Goal: Task Accomplishment & Management: Manage account settings

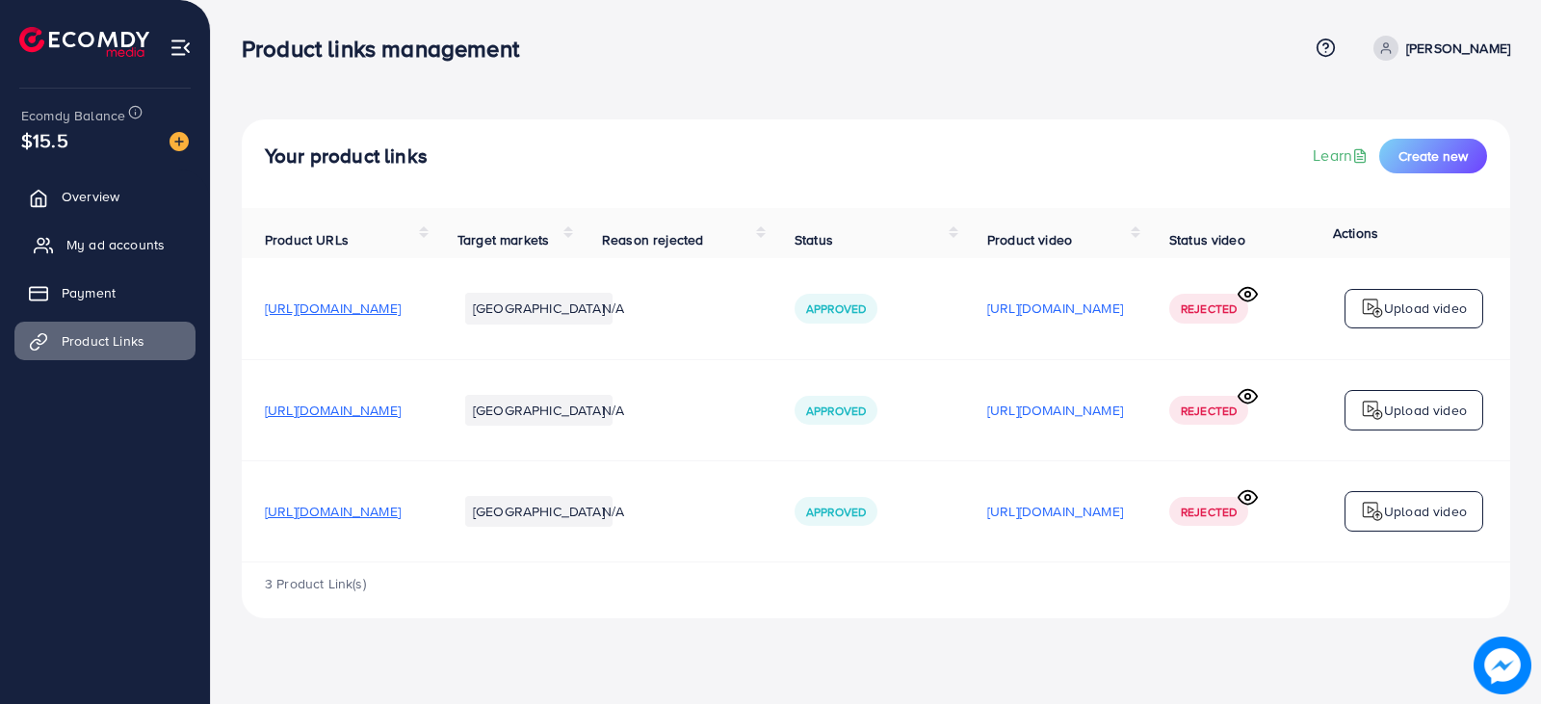
click at [120, 246] on span "My ad accounts" at bounding box center [115, 244] width 98 height 19
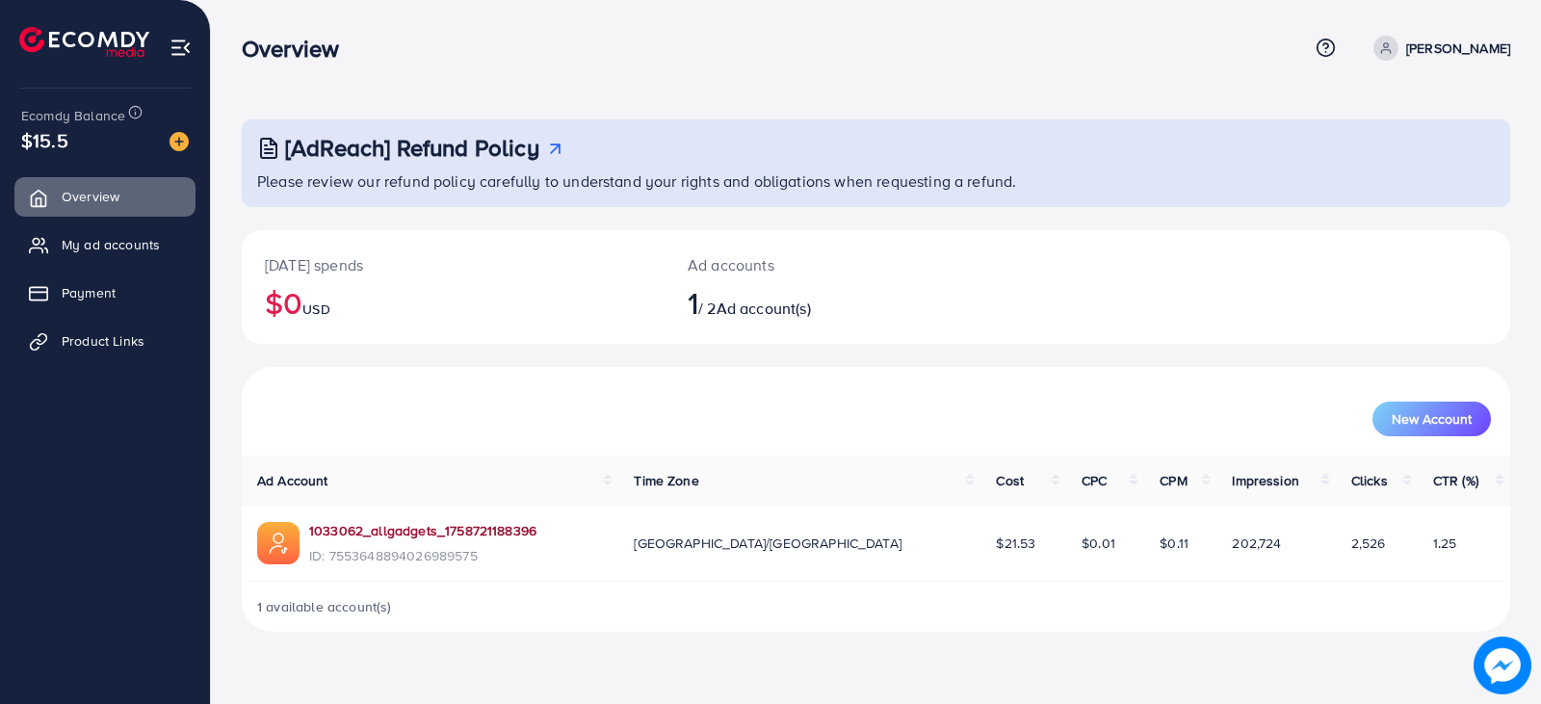
click at [466, 528] on link "1033062_allgadgets_1758721188396" at bounding box center [422, 530] width 227 height 19
click at [121, 237] on span "My ad accounts" at bounding box center [115, 244] width 98 height 19
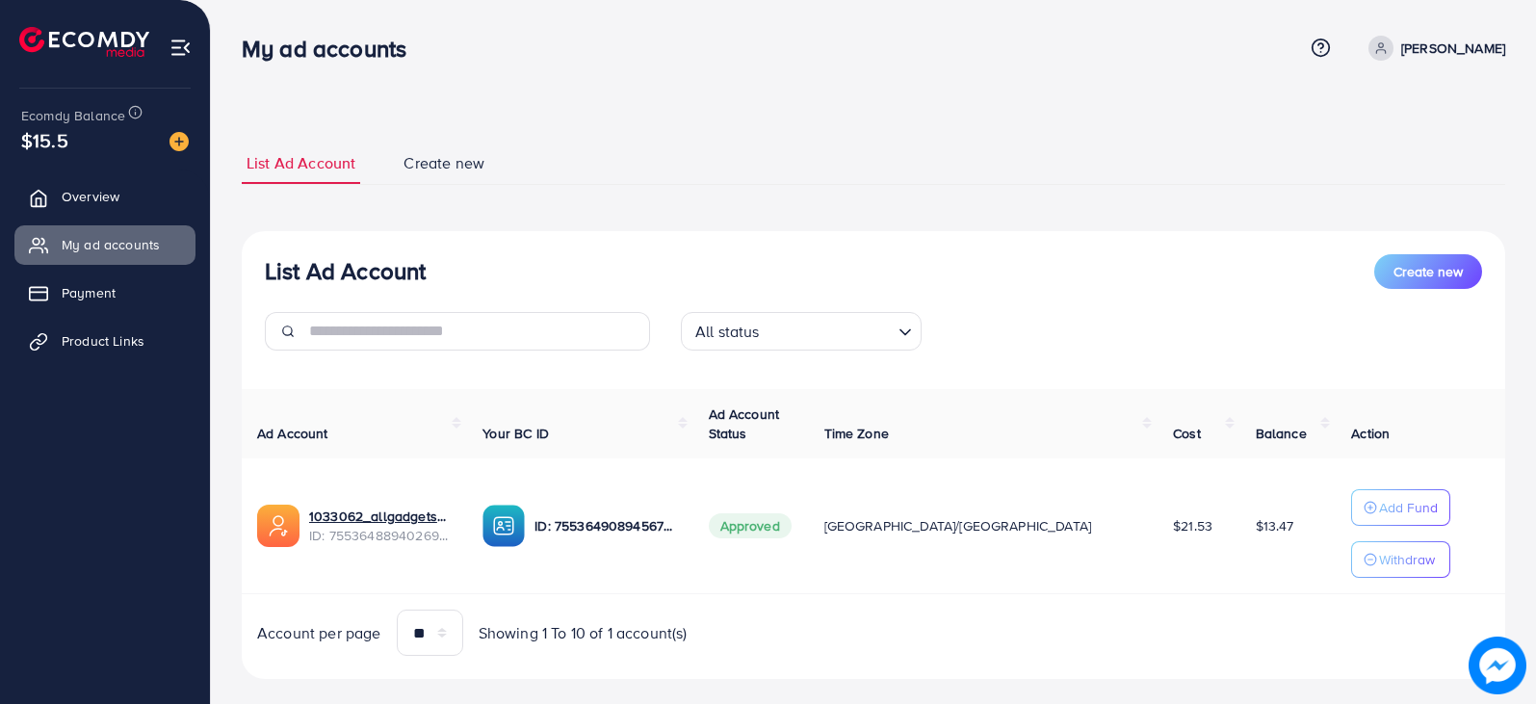
scroll to position [29, 0]
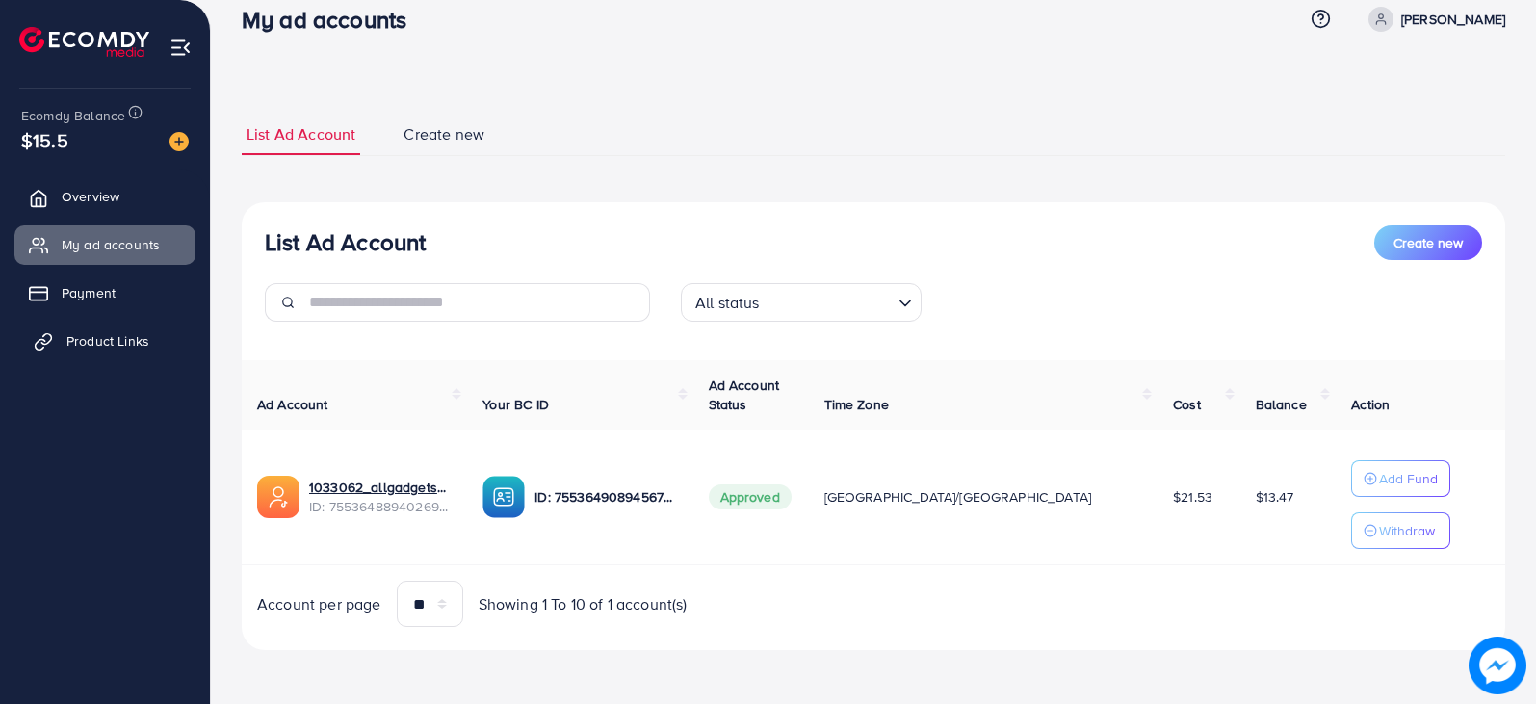
click at [106, 345] on span "Product Links" at bounding box center [107, 340] width 83 height 19
